Goal: Information Seeking & Learning: Learn about a topic

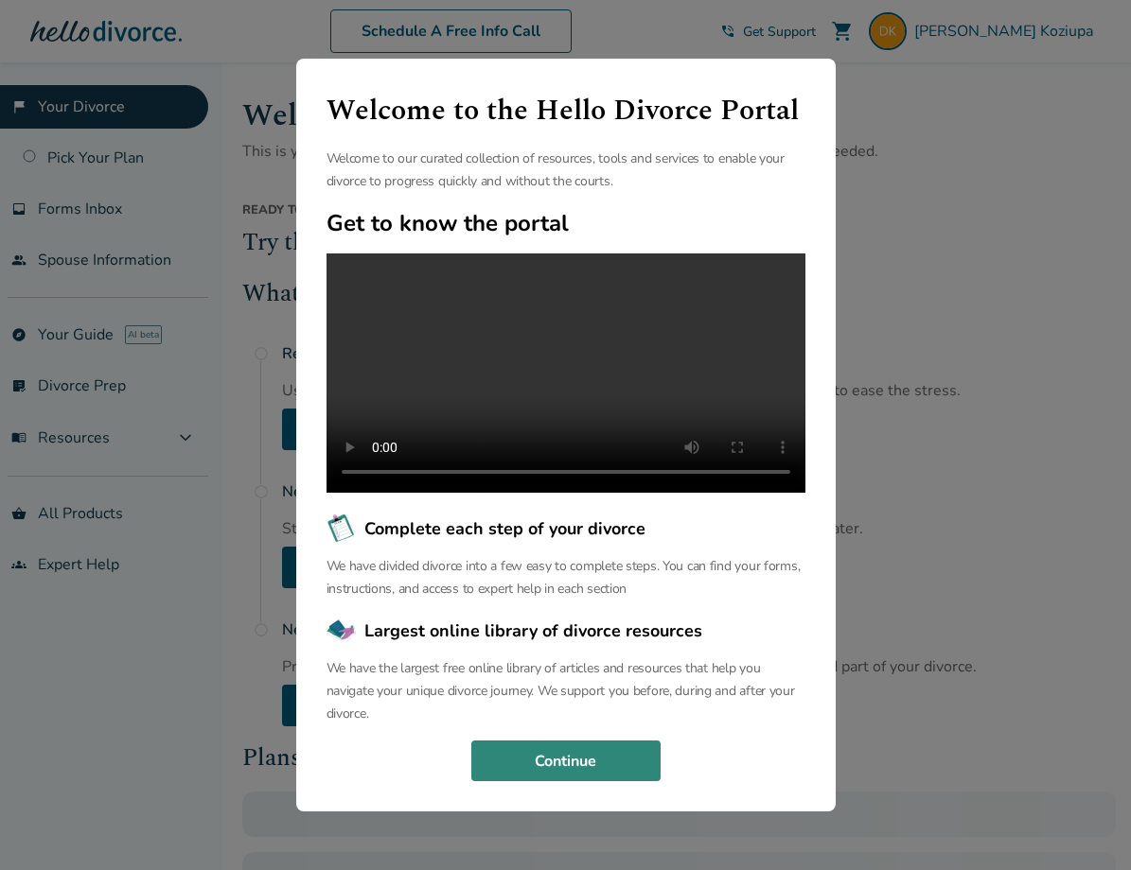
click at [556, 782] on button "Continue" at bounding box center [565, 762] width 189 height 42
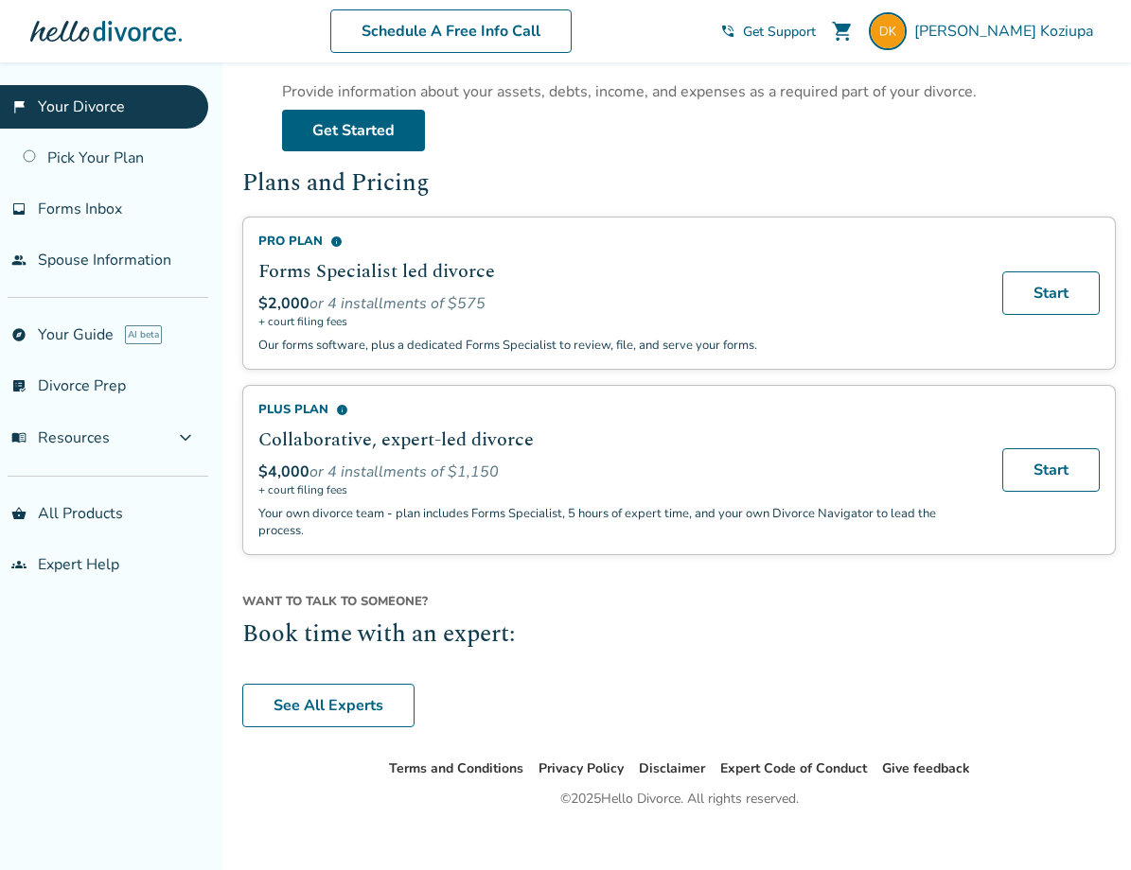
scroll to position [588, 0]
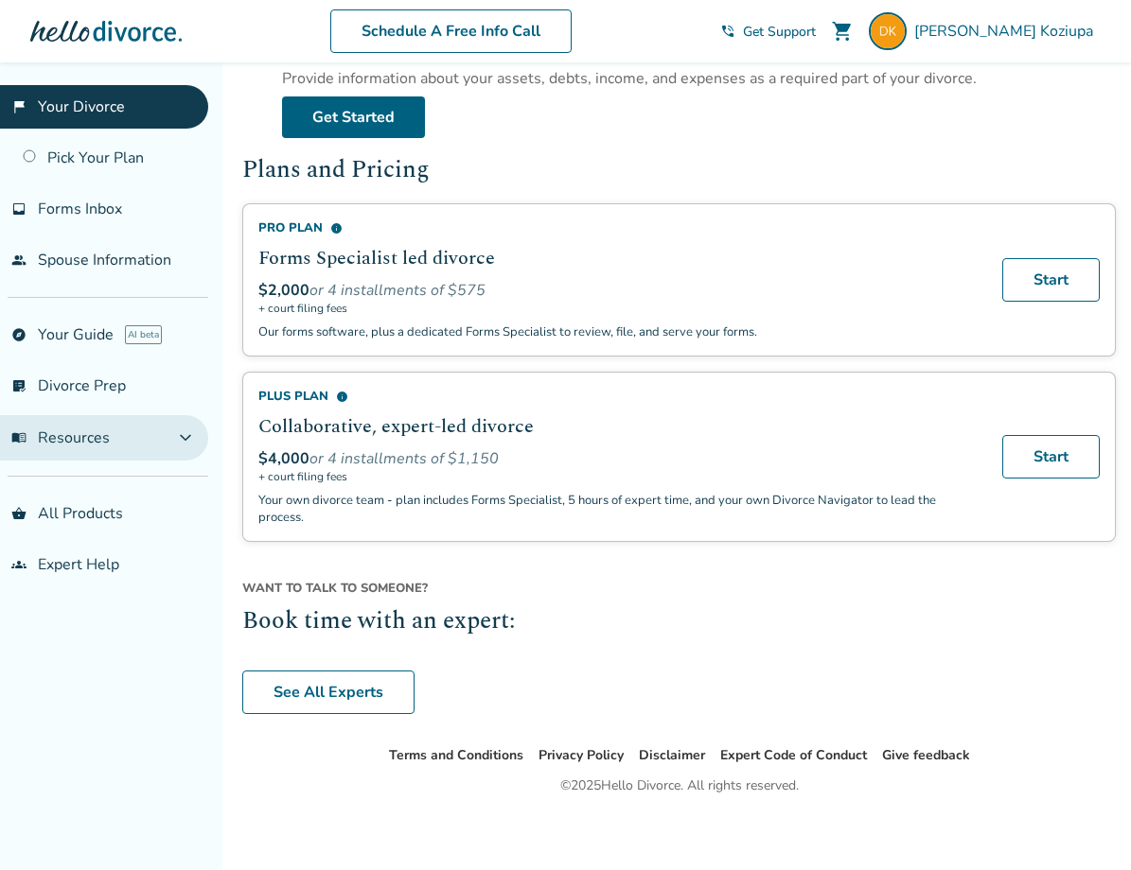
click at [111, 453] on button "menu_book Resources expand_more" at bounding box center [104, 437] width 208 height 45
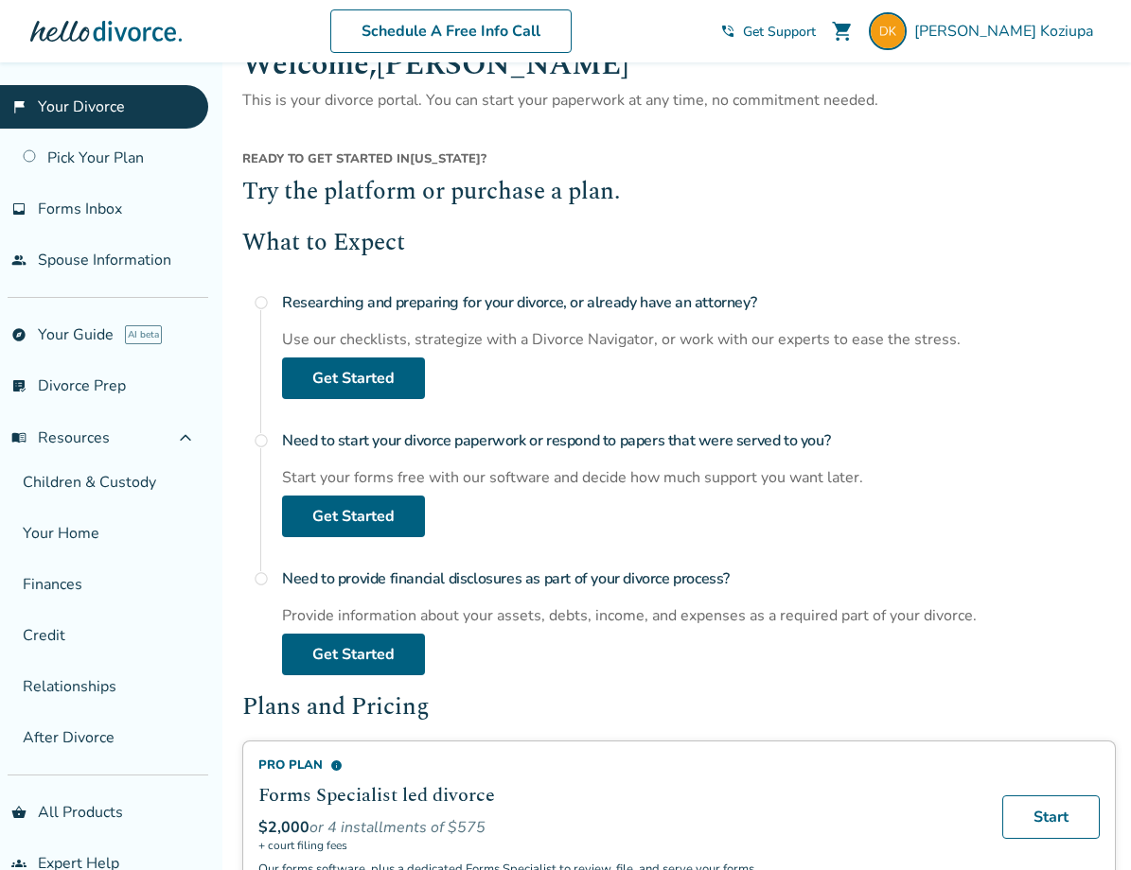
scroll to position [0, 0]
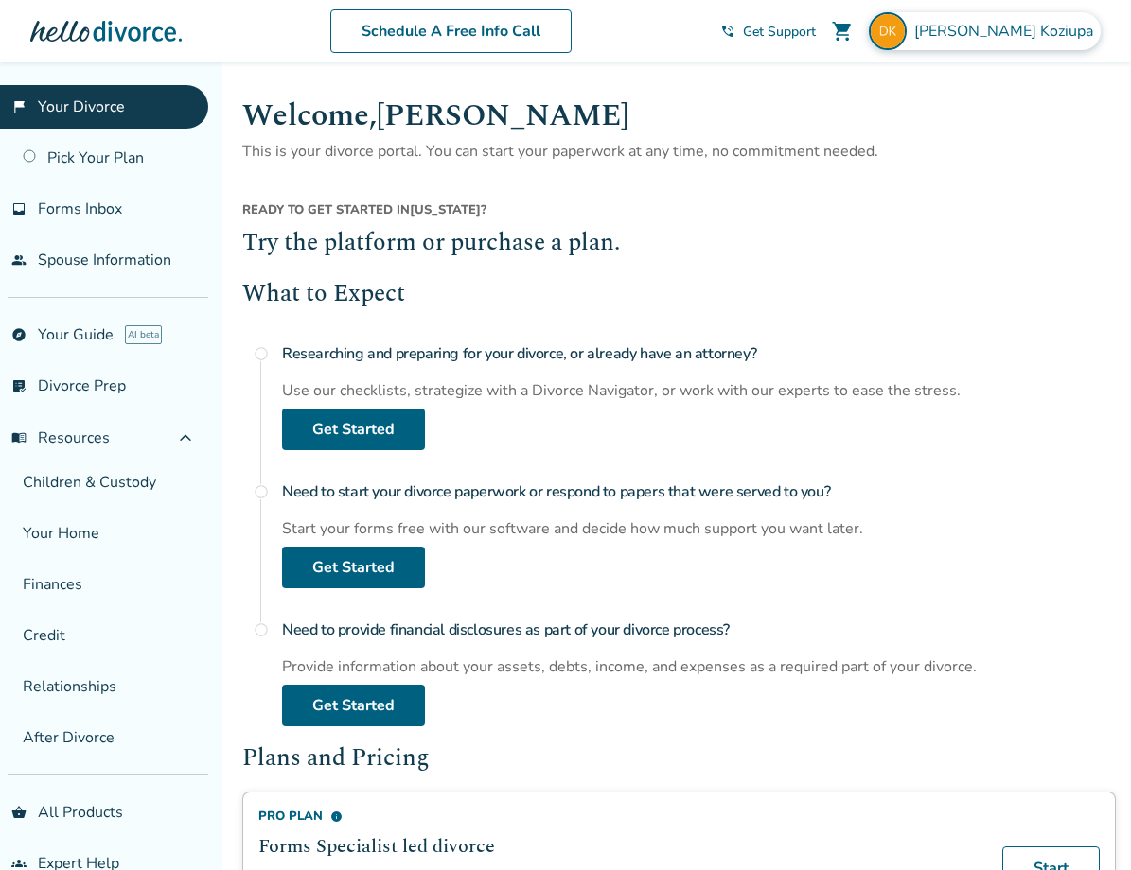
click at [1005, 36] on span "[PERSON_NAME]" at bounding box center [1007, 31] width 186 height 21
click at [735, 269] on div "Ready to get started in [US_STATE] ? Try the platform or purchase a plan. What …" at bounding box center [678, 666] width 873 height 929
